Goal: Use online tool/utility: Utilize a website feature to perform a specific function

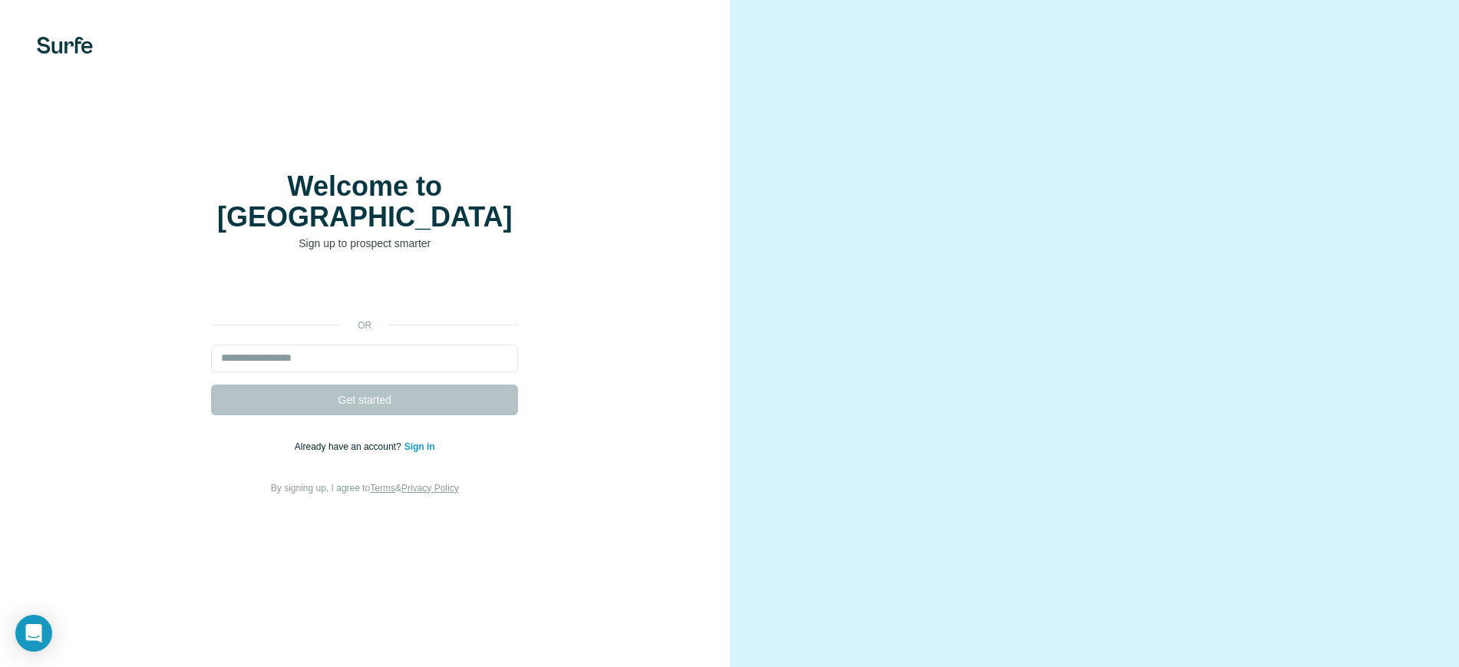
click at [421, 441] on link "Sign in" at bounding box center [419, 446] width 31 height 11
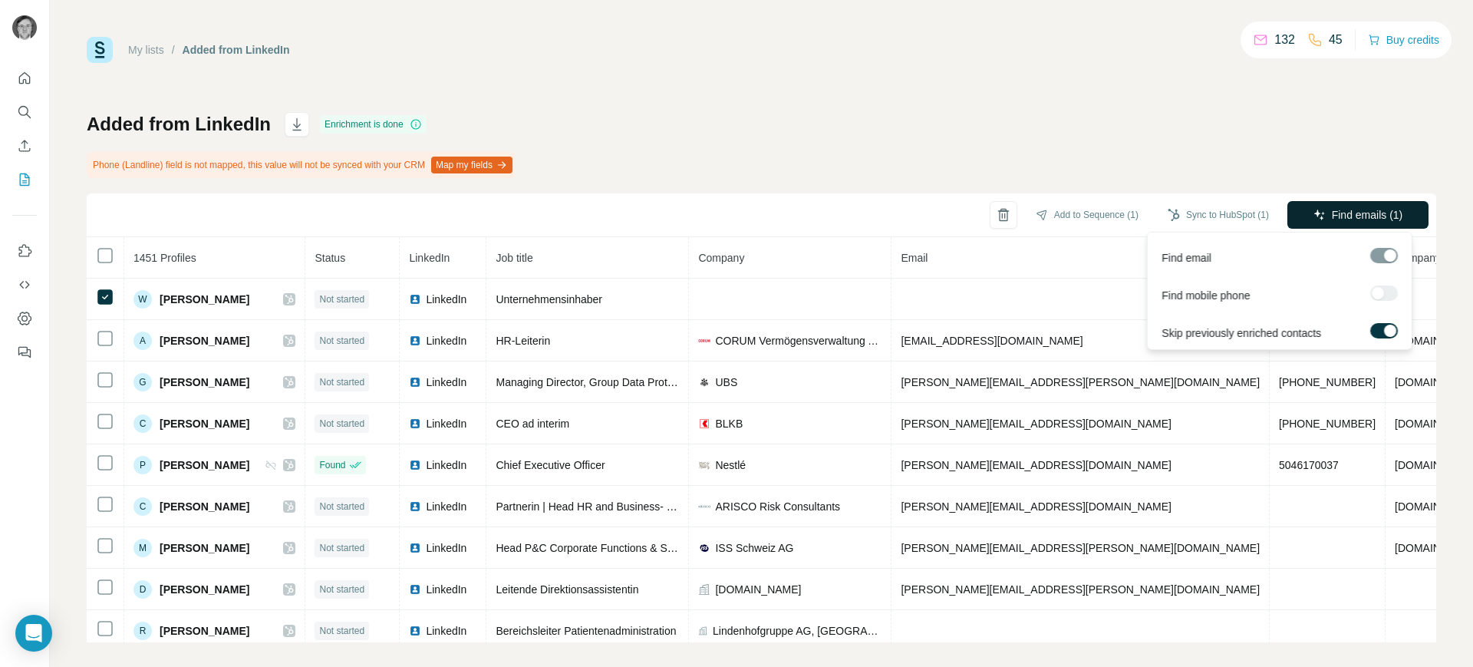
click at [1357, 219] on span "Find emails (1)" at bounding box center [1367, 214] width 71 height 15
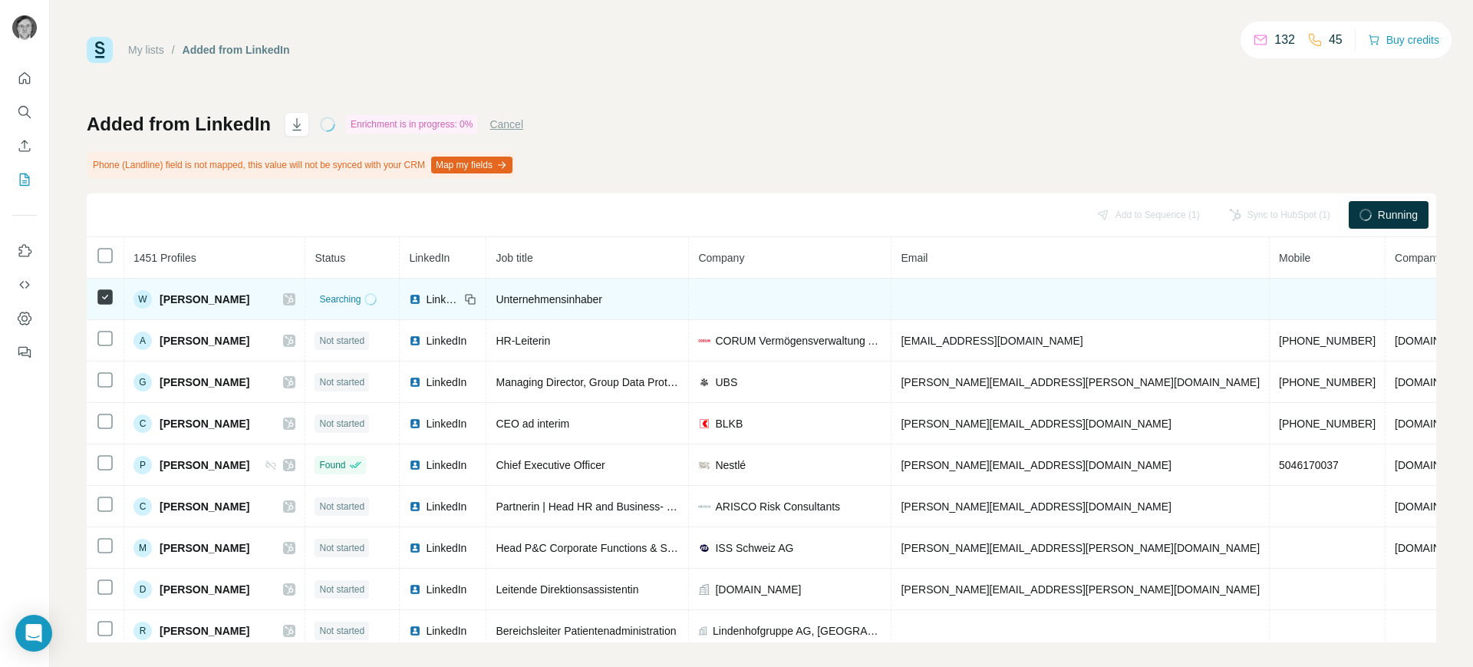
click at [759, 305] on td at bounding box center [790, 299] width 203 height 41
click at [763, 303] on td at bounding box center [790, 299] width 203 height 41
click at [741, 295] on td at bounding box center [790, 299] width 203 height 41
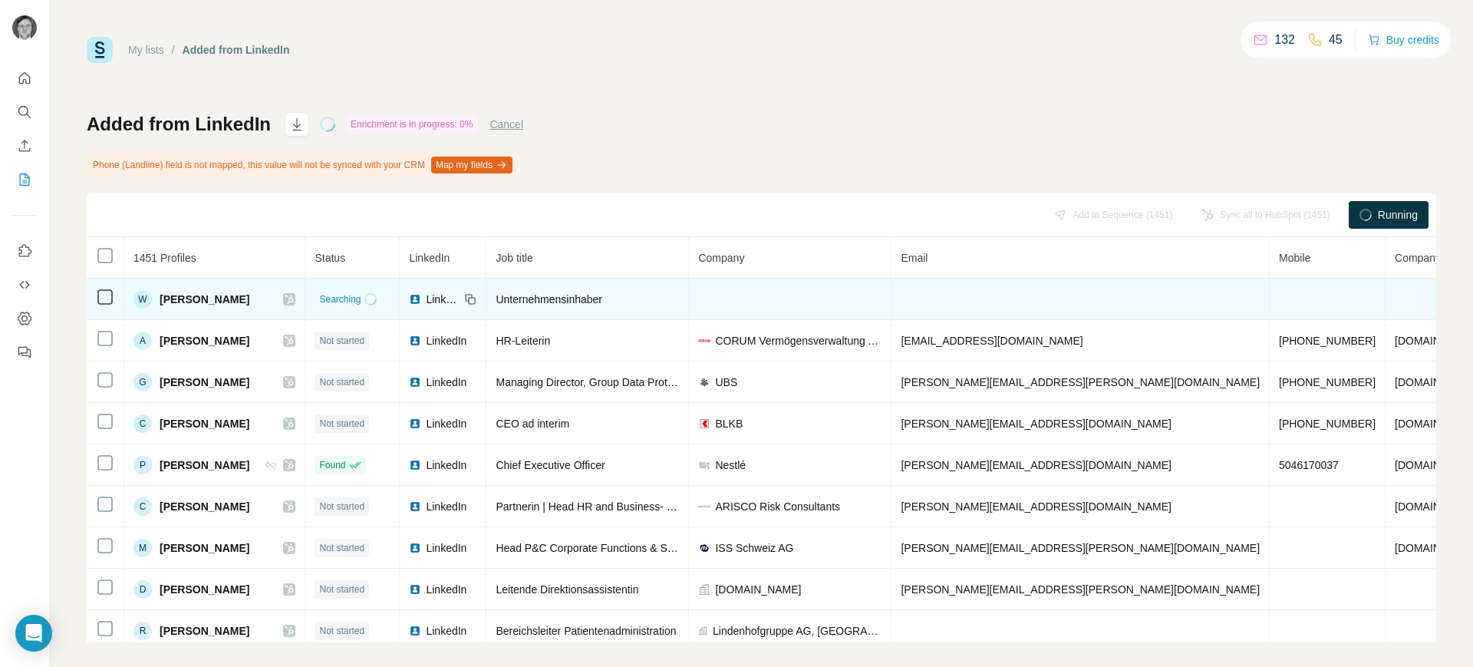
click at [741, 295] on td at bounding box center [790, 299] width 203 height 41
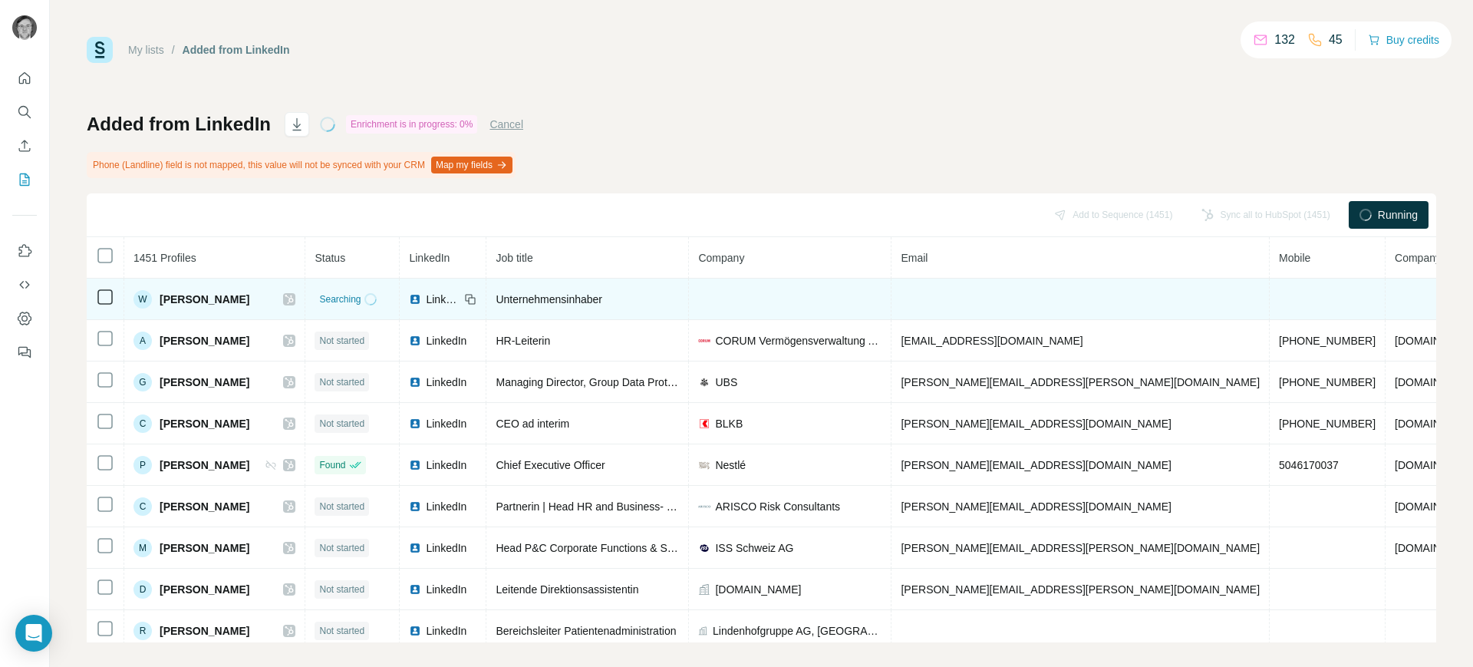
click at [741, 295] on td at bounding box center [790, 299] width 203 height 41
click at [740, 295] on td at bounding box center [790, 299] width 203 height 41
click at [750, 294] on span "Selbstständig" at bounding box center [747, 299] width 64 height 15
click at [778, 293] on span "Selbstständig" at bounding box center [747, 299] width 64 height 15
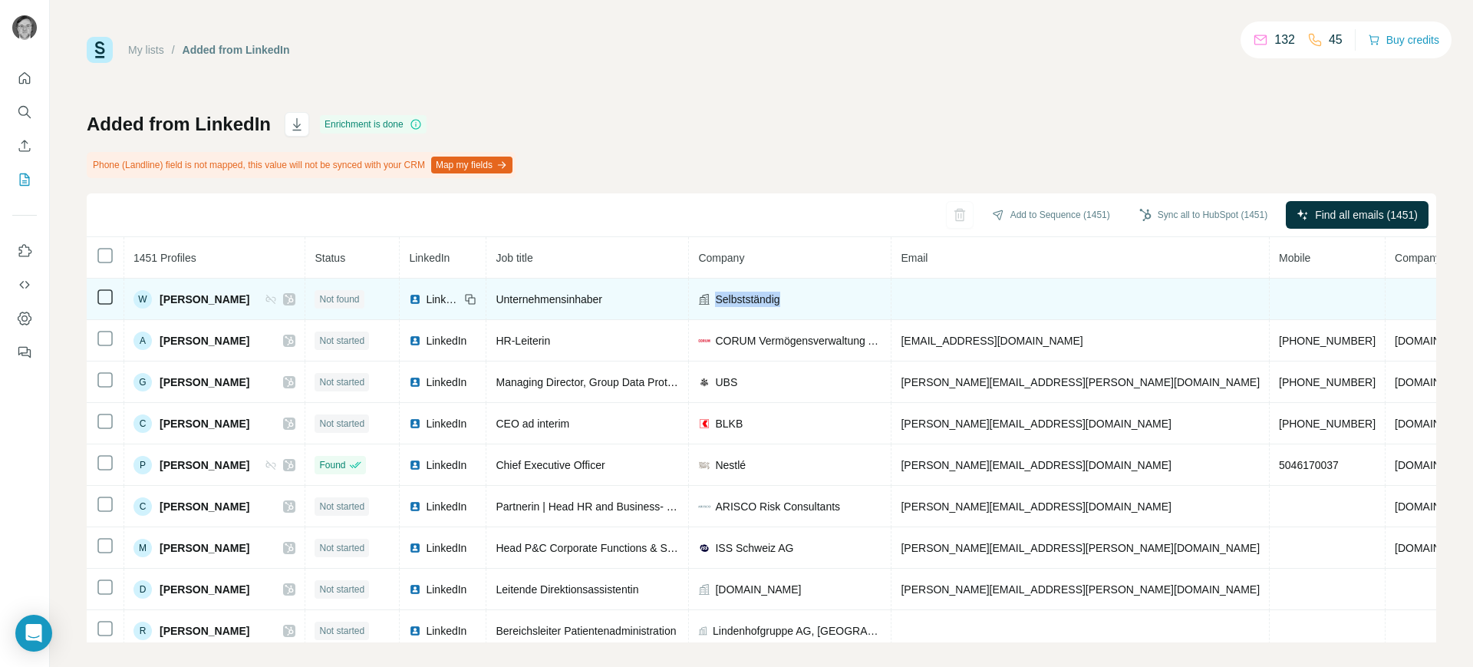
click at [779, 292] on span "Selbstständig" at bounding box center [747, 299] width 64 height 15
click at [825, 301] on div "Selbstständig" at bounding box center [789, 299] width 183 height 15
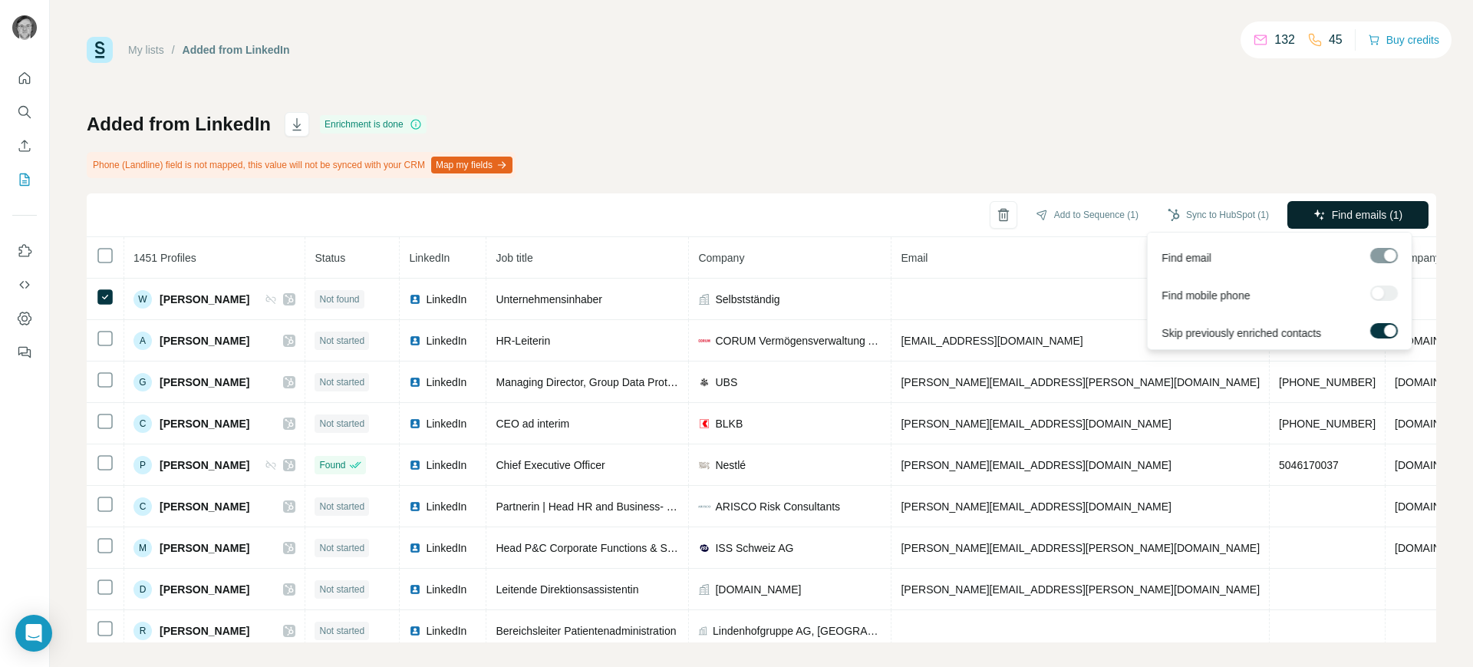
click at [1340, 218] on span "Find emails (1)" at bounding box center [1367, 214] width 71 height 15
click at [1332, 219] on span "Find emails (1)" at bounding box center [1367, 214] width 71 height 15
